Goal: Task Accomplishment & Management: Manage account settings

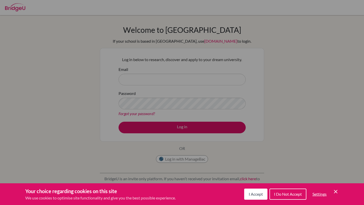
click at [335, 191] on icon "Cookie Control Close Icon" at bounding box center [336, 192] width 6 height 6
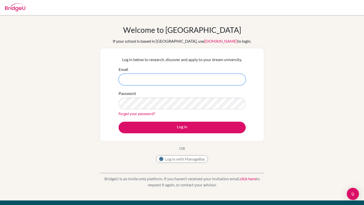
click at [225, 84] on input "Email" at bounding box center [182, 80] width 127 height 12
type input "justin801157@gmail.com"
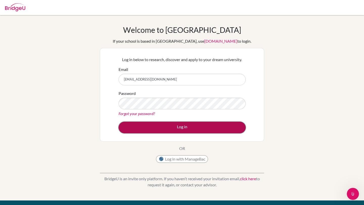
click at [130, 128] on button "Log in" at bounding box center [182, 128] width 127 height 12
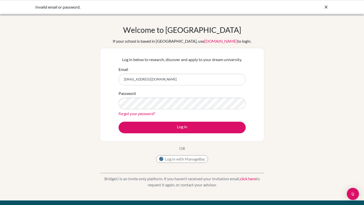
click at [143, 155] on div "Welcome to BridgeU If your school is based in China, use app.bridge-u.com.cn to…" at bounding box center [182, 95] width 164 height 140
click at [324, 6] on icon at bounding box center [326, 7] width 5 height 5
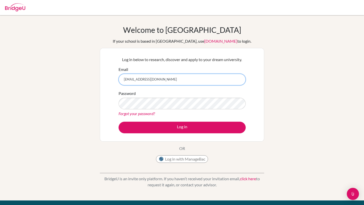
click at [152, 81] on input "justin801157@gmail.com" at bounding box center [182, 80] width 127 height 12
paste input "[EMAIL_ADDRESS][DOMAIN_NAME]"
type input "[EMAIL_ADDRESS][DOMAIN_NAME]"
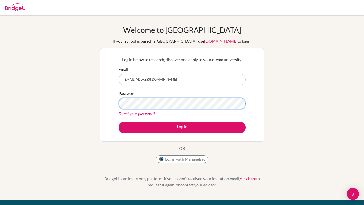
click at [119, 122] on button "Log in" at bounding box center [182, 128] width 127 height 12
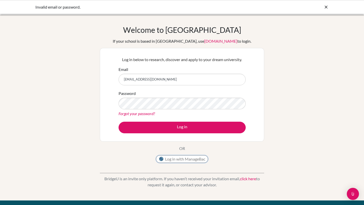
click at [179, 159] on button "Log in with ManageBac" at bounding box center [182, 159] width 52 height 8
click at [326, 8] on icon at bounding box center [326, 7] width 5 height 5
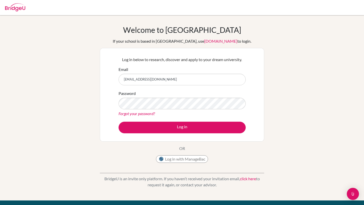
click at [19, 10] on img at bounding box center [15, 7] width 20 height 8
click at [248, 176] on p "BridgeU is an invite only platform. If you haven’t received your invitation ema…" at bounding box center [182, 182] width 164 height 12
click at [247, 178] on link "click here" at bounding box center [248, 178] width 16 height 5
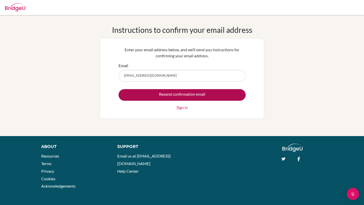
type input "[EMAIL_ADDRESS][DOMAIN_NAME]"
click at [177, 96] on input "Resend confirmation email" at bounding box center [182, 95] width 127 height 12
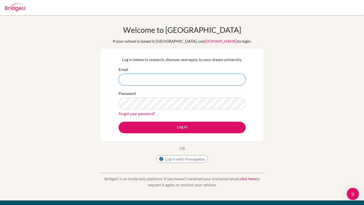
paste input "g103578@asb.ac.th"
type input "[EMAIL_ADDRESS][DOMAIN_NAME]"
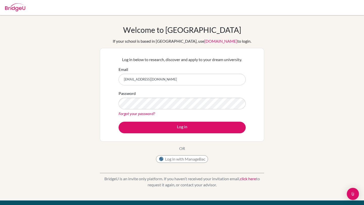
click at [134, 114] on link "Forgot your password?" at bounding box center [137, 113] width 36 height 5
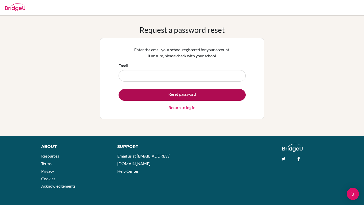
type input "[EMAIL_ADDRESS][DOMAIN_NAME]"
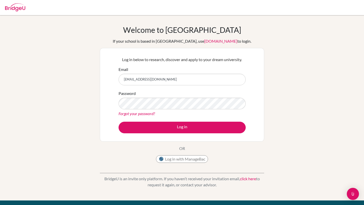
type input "[EMAIL_ADDRESS][DOMAIN_NAME]"
click at [119, 122] on button "Log in" at bounding box center [182, 128] width 127 height 12
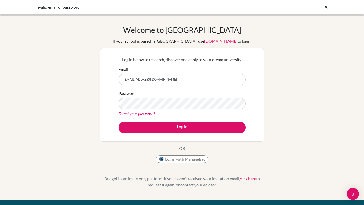
click at [326, 7] on icon at bounding box center [326, 7] width 5 height 5
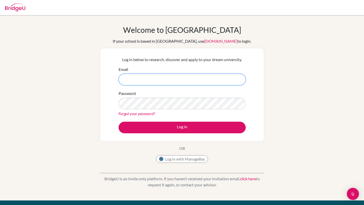
click at [174, 76] on input "Email" at bounding box center [182, 80] width 127 height 12
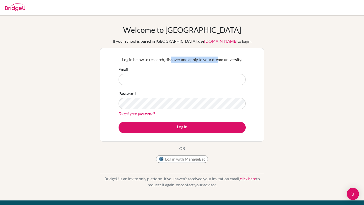
drag, startPoint x: 170, startPoint y: 58, endPoint x: 220, endPoint y: 58, distance: 50.6
click at [220, 58] on p "Log in below to research, discover and apply to your dream university." at bounding box center [182, 60] width 127 height 6
click at [197, 161] on button "Log in with ManageBac" at bounding box center [182, 159] width 52 height 8
click at [250, 178] on link "click here" at bounding box center [248, 178] width 16 height 5
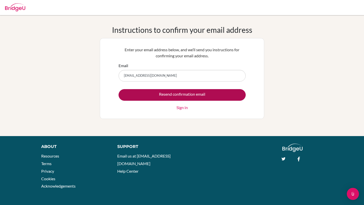
type input "[EMAIL_ADDRESS][DOMAIN_NAME]"
click at [191, 95] on input "Resend confirmation email" at bounding box center [182, 95] width 127 height 12
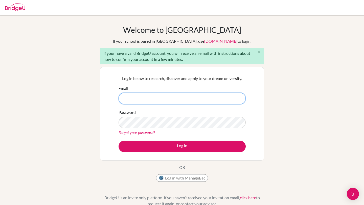
scroll to position [83, 0]
